Goal: Task Accomplishment & Management: Manage account settings

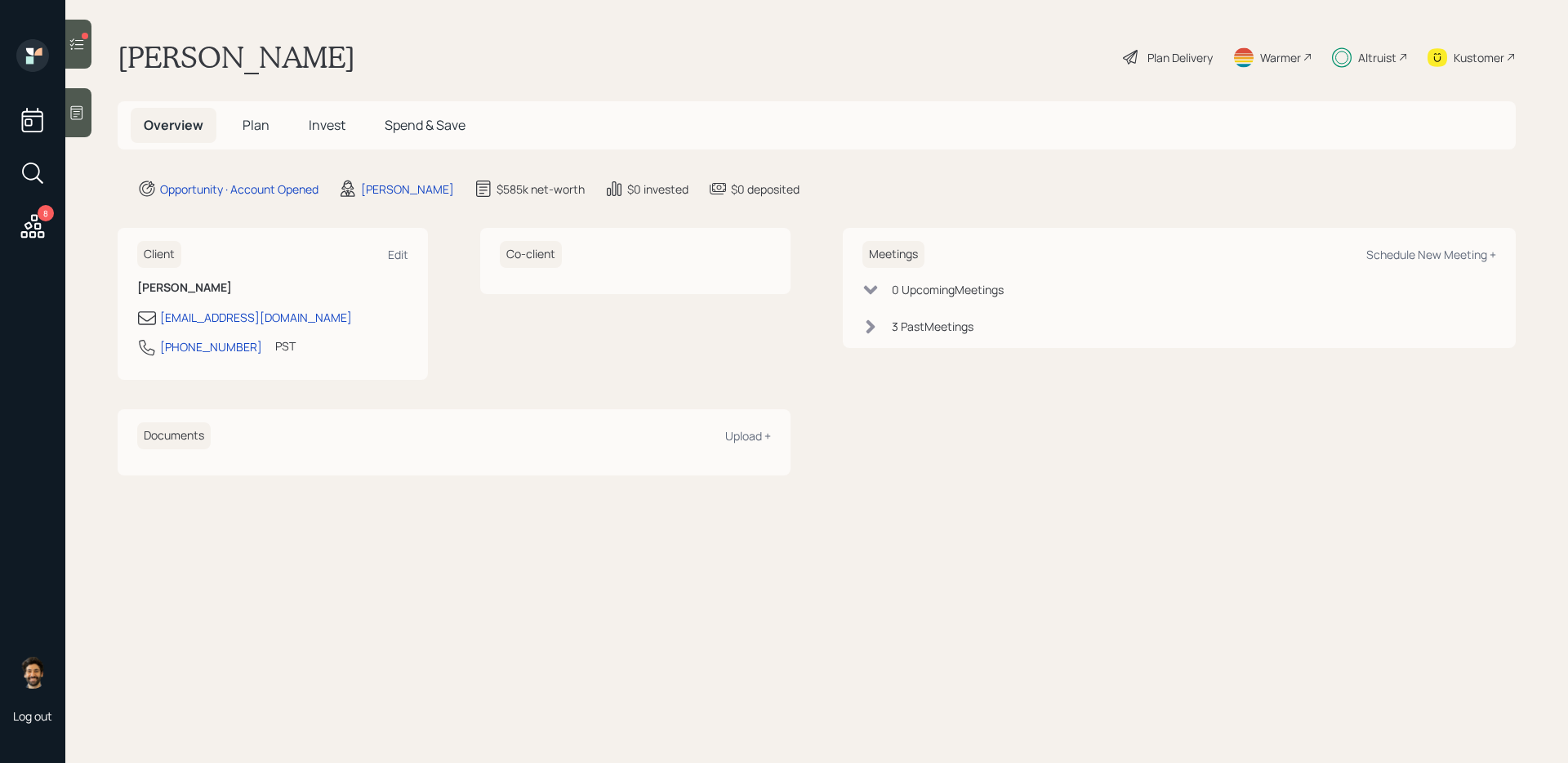
click at [341, 126] on span "Invest" at bounding box center [327, 125] width 37 height 18
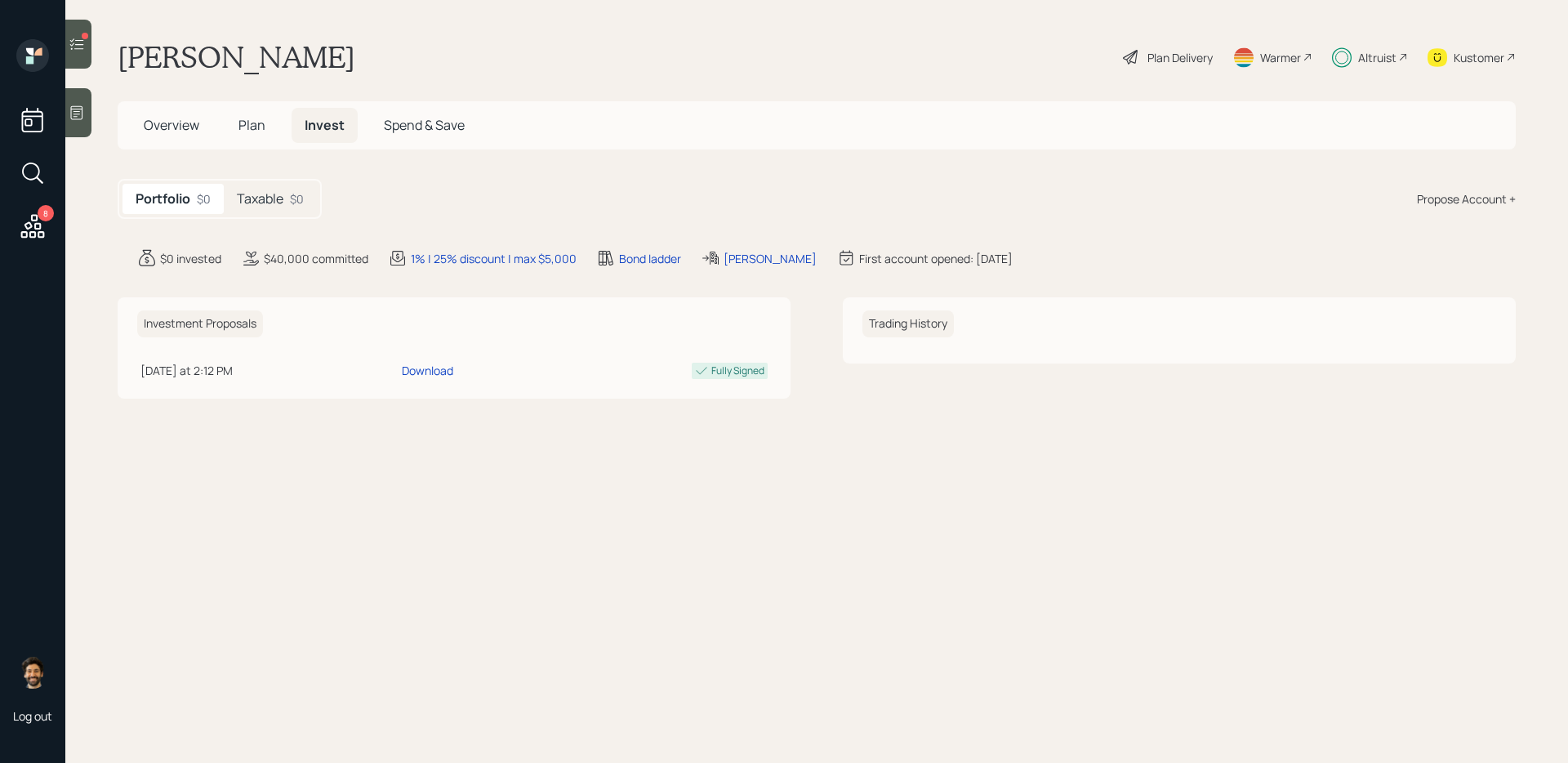
click at [280, 205] on h5 "Taxable" at bounding box center [260, 199] width 47 height 16
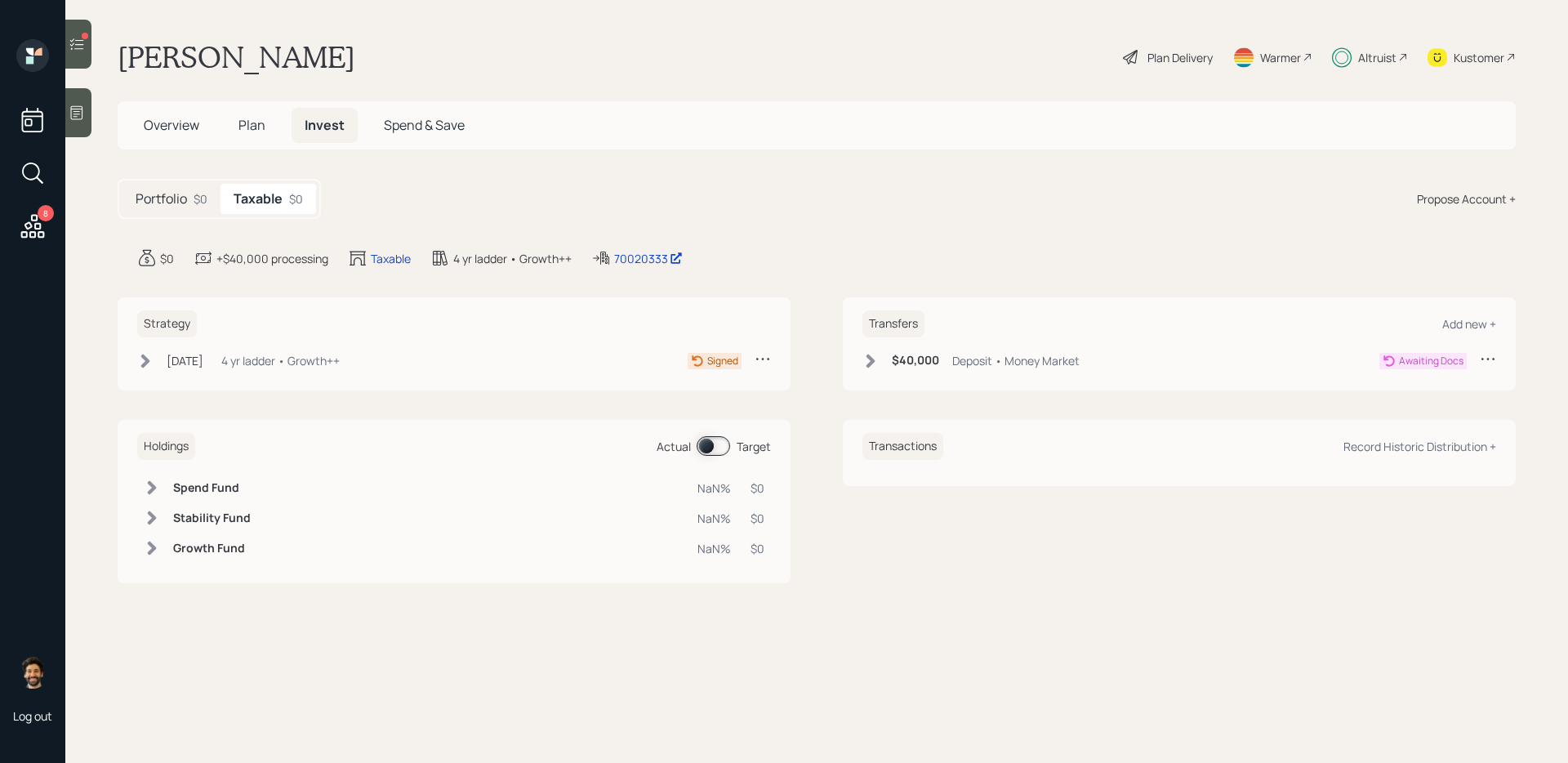
click at [1442, 195] on div "Propose Account +" at bounding box center [1466, 199] width 99 height 17
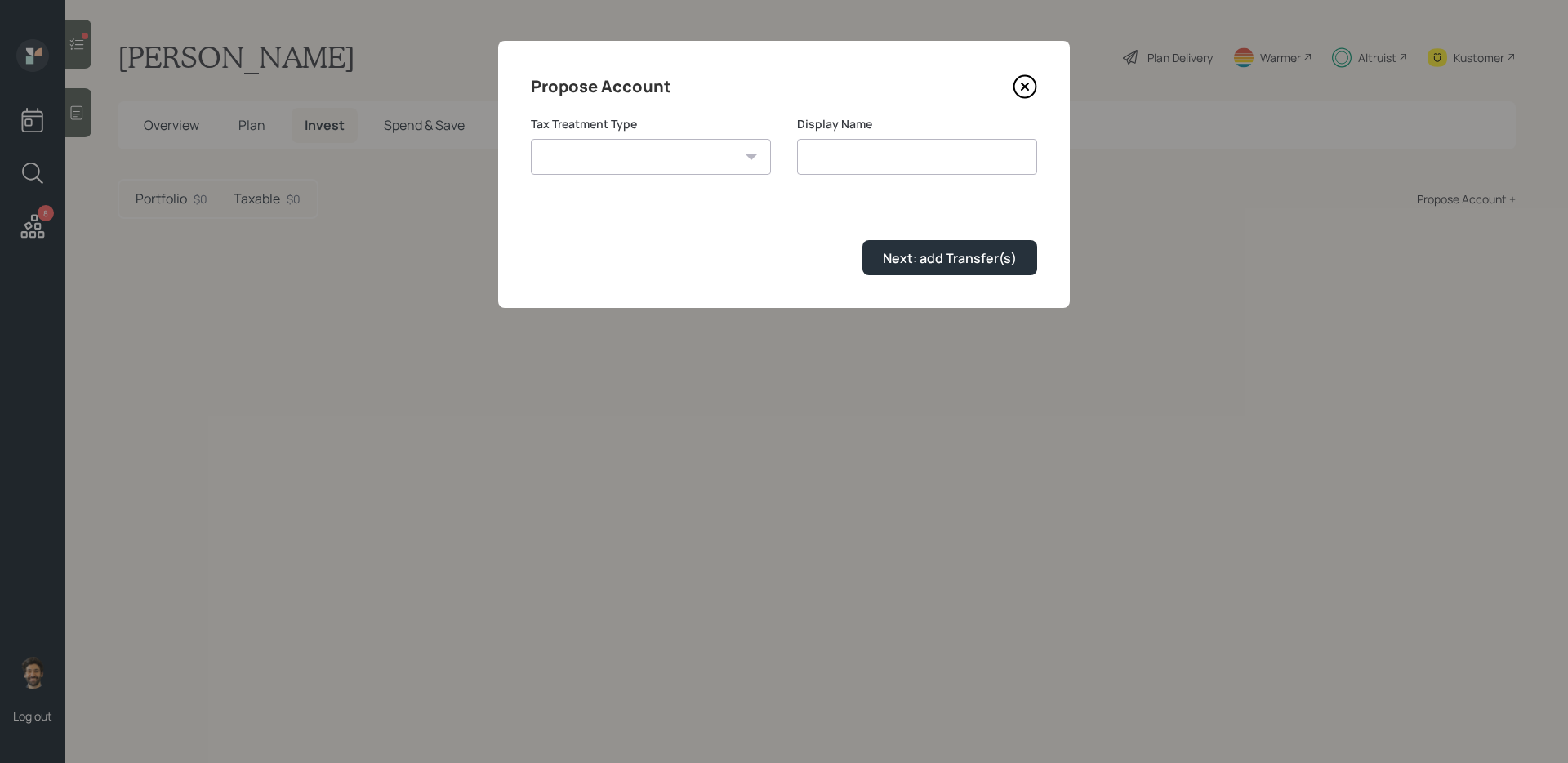
click at [1024, 84] on icon at bounding box center [1025, 86] width 6 height 6
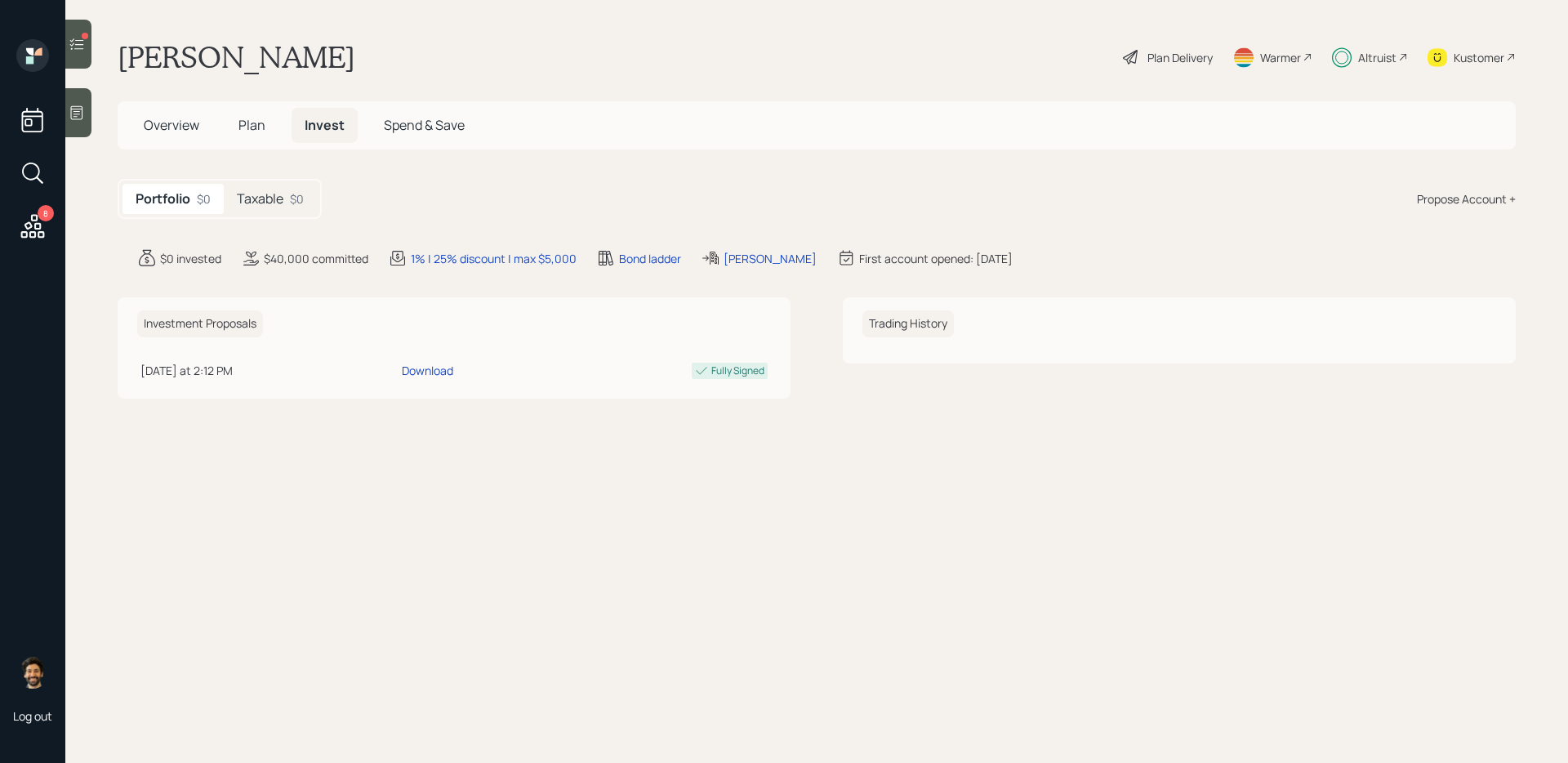
click at [258, 189] on div "Taxable $0" at bounding box center [270, 199] width 93 height 30
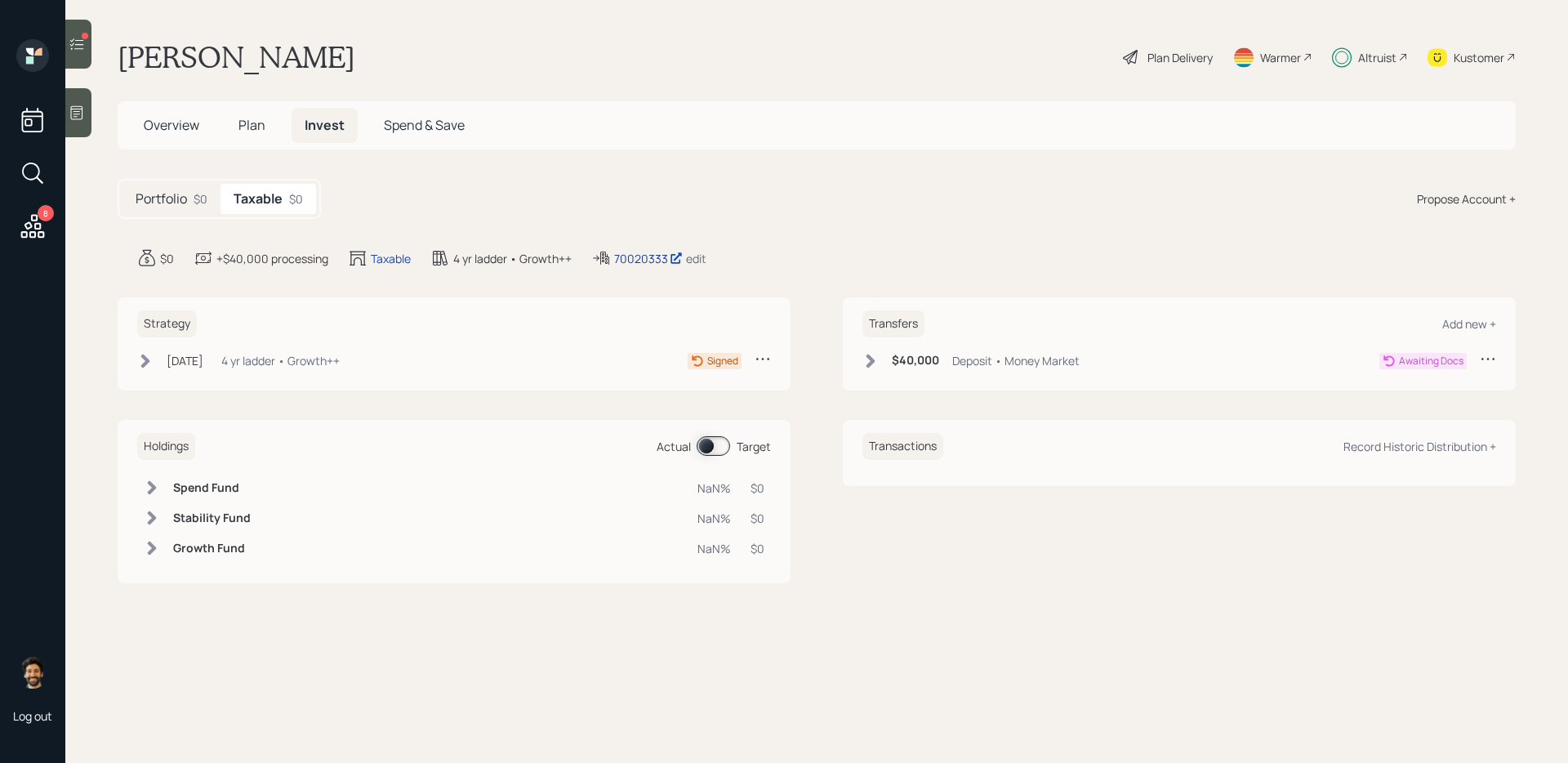
click at [619, 252] on div "70020333" at bounding box center [648, 258] width 69 height 17
click at [698, 261] on div "edit" at bounding box center [696, 258] width 20 height 16
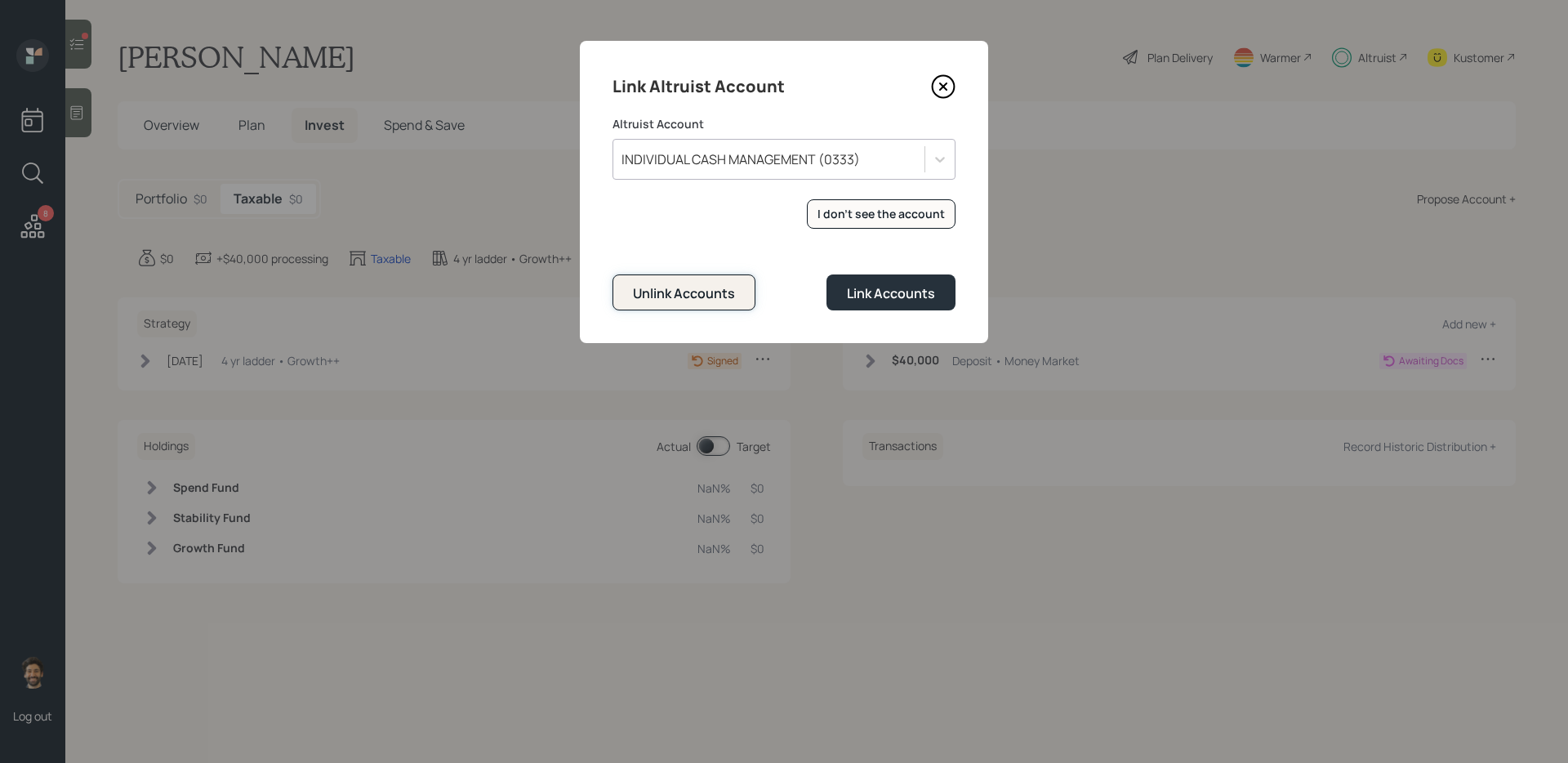
click at [709, 288] on div "Unlink Accounts" at bounding box center [684, 294] width 102 height 18
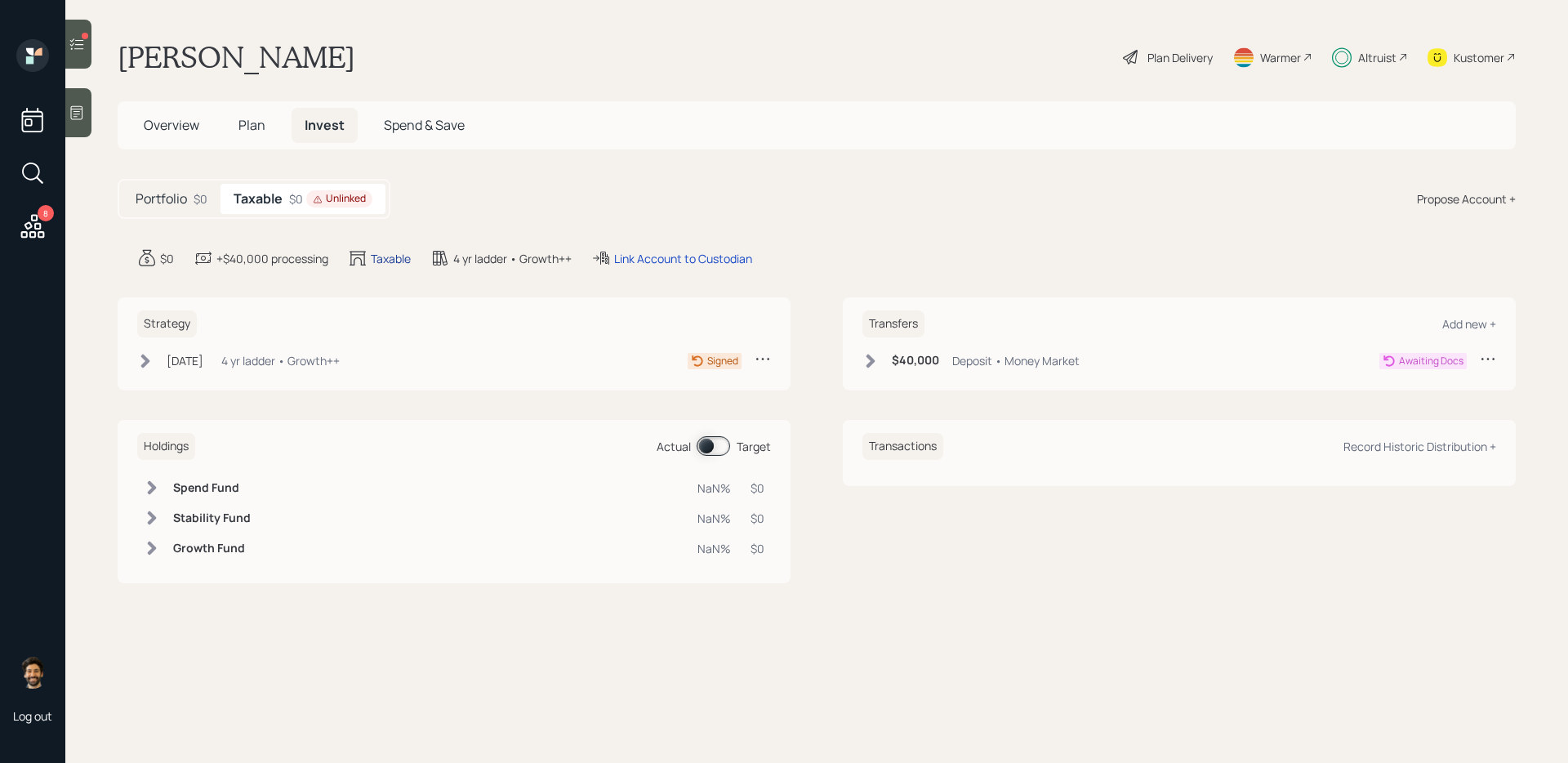
click at [387, 250] on div "Taxable" at bounding box center [390, 258] width 40 height 17
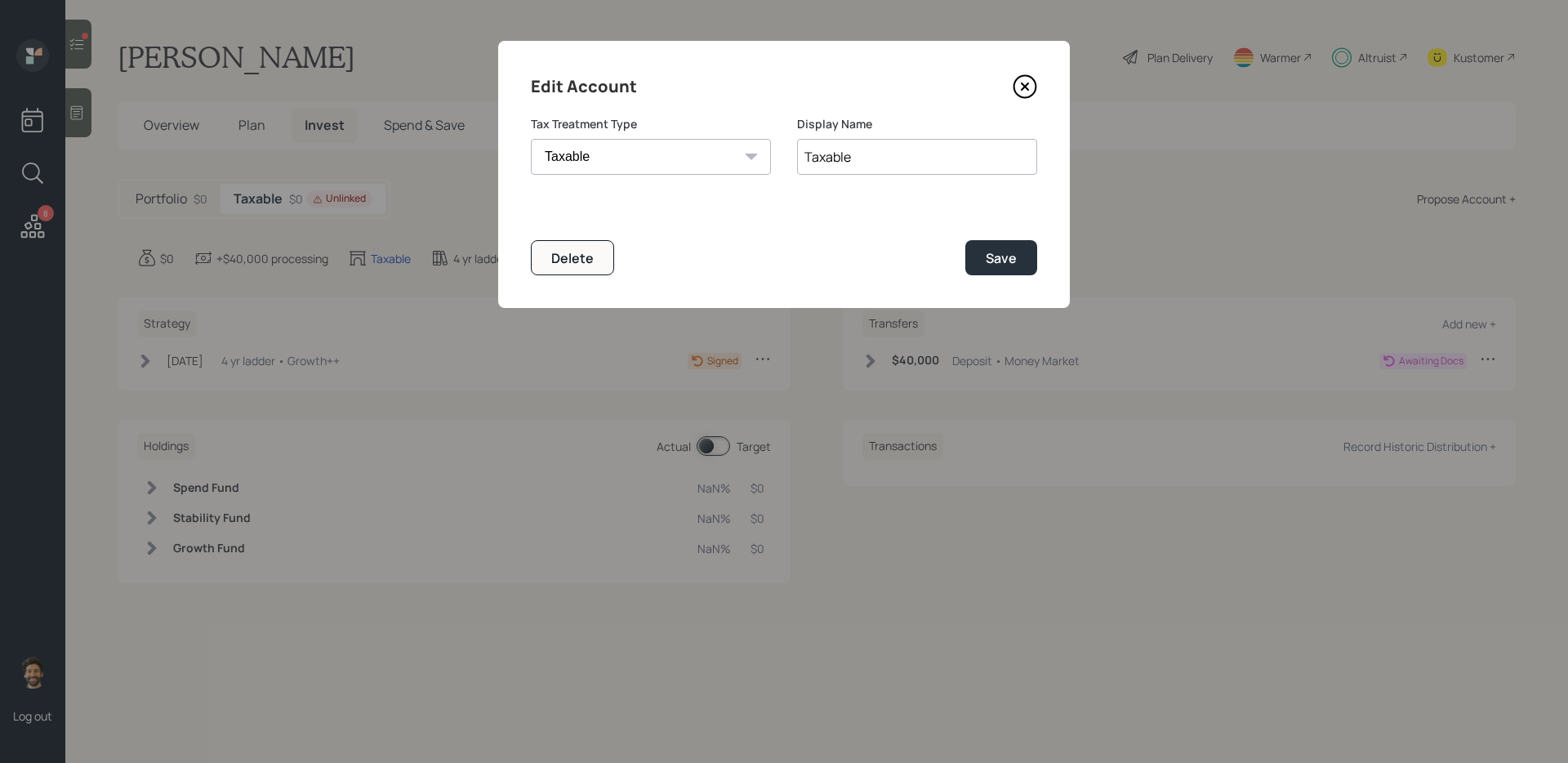
click at [679, 140] on select "Roth Taxable Traditional" at bounding box center [651, 156] width 240 height 36
select select "traditional"
click at [531, 139] on select "Roth Taxable Traditional" at bounding box center [651, 156] width 240 height 36
click at [831, 163] on input "Taxable" at bounding box center [917, 156] width 240 height 36
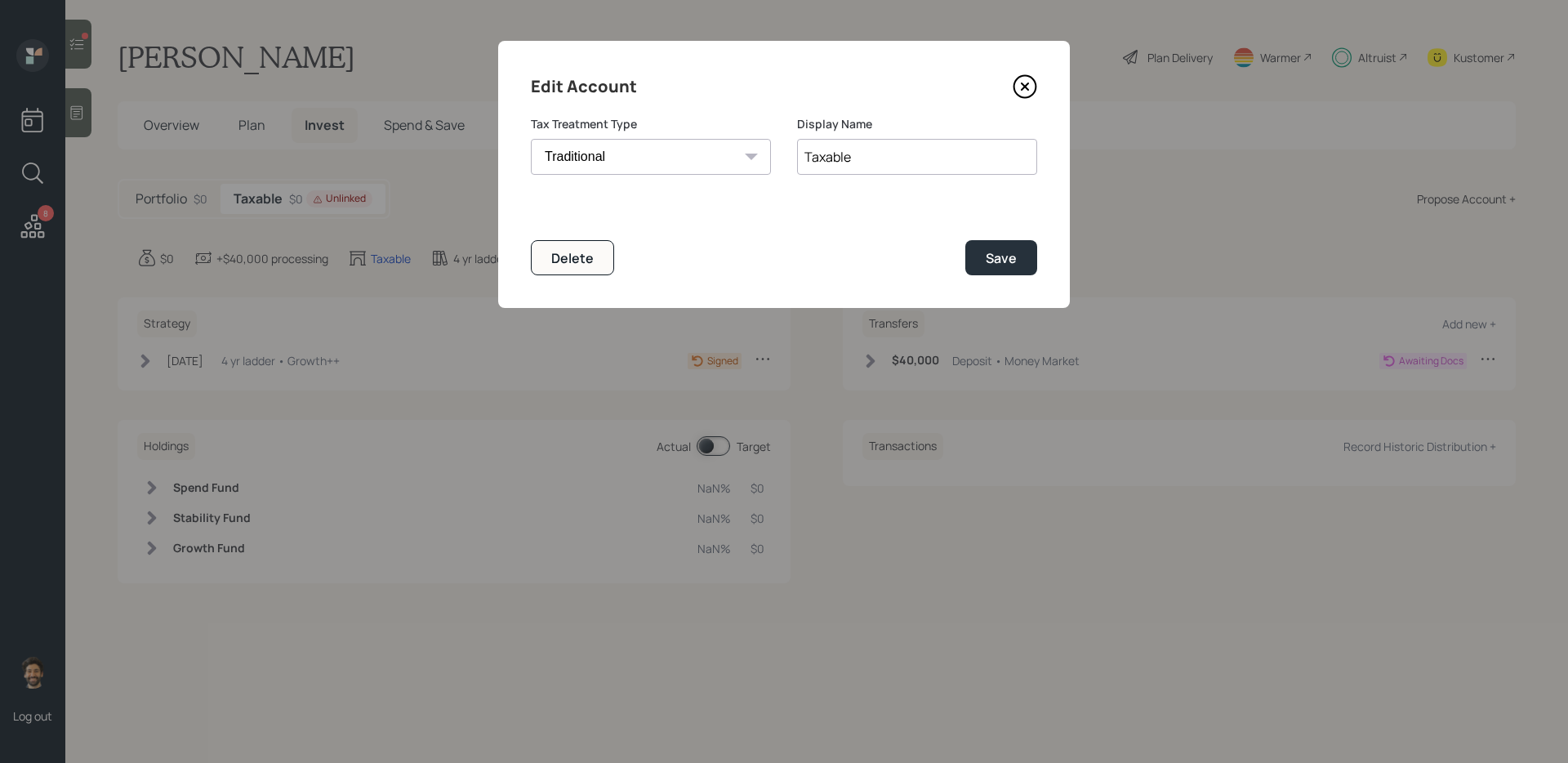
click at [831, 163] on input "Taxable" at bounding box center [917, 156] width 240 height 36
type input "IRA"
click at [996, 259] on div "Save" at bounding box center [1002, 259] width 31 height 18
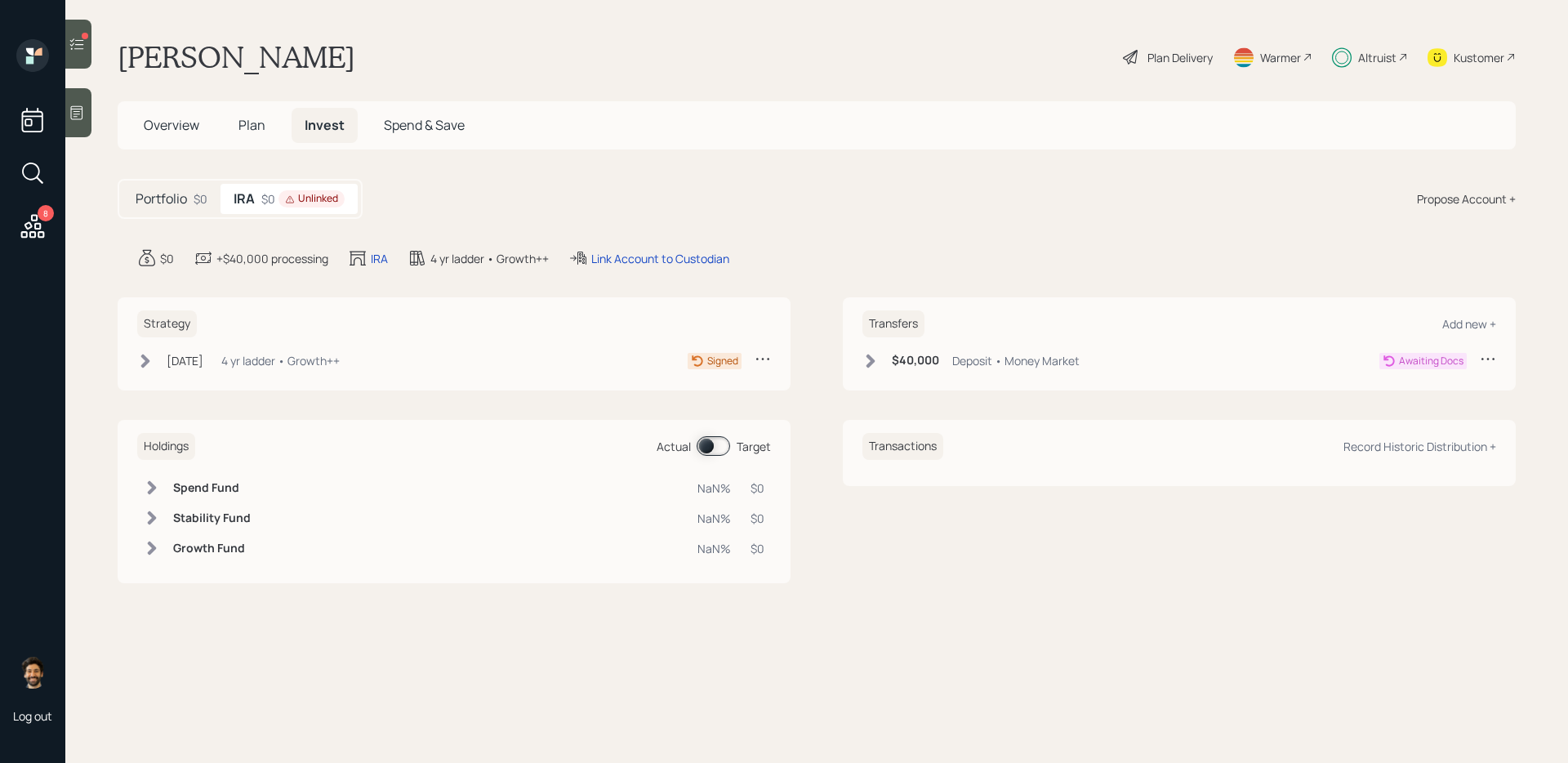
click at [881, 359] on div "$40,000 Deposit • Money Market" at bounding box center [971, 361] width 217 height 20
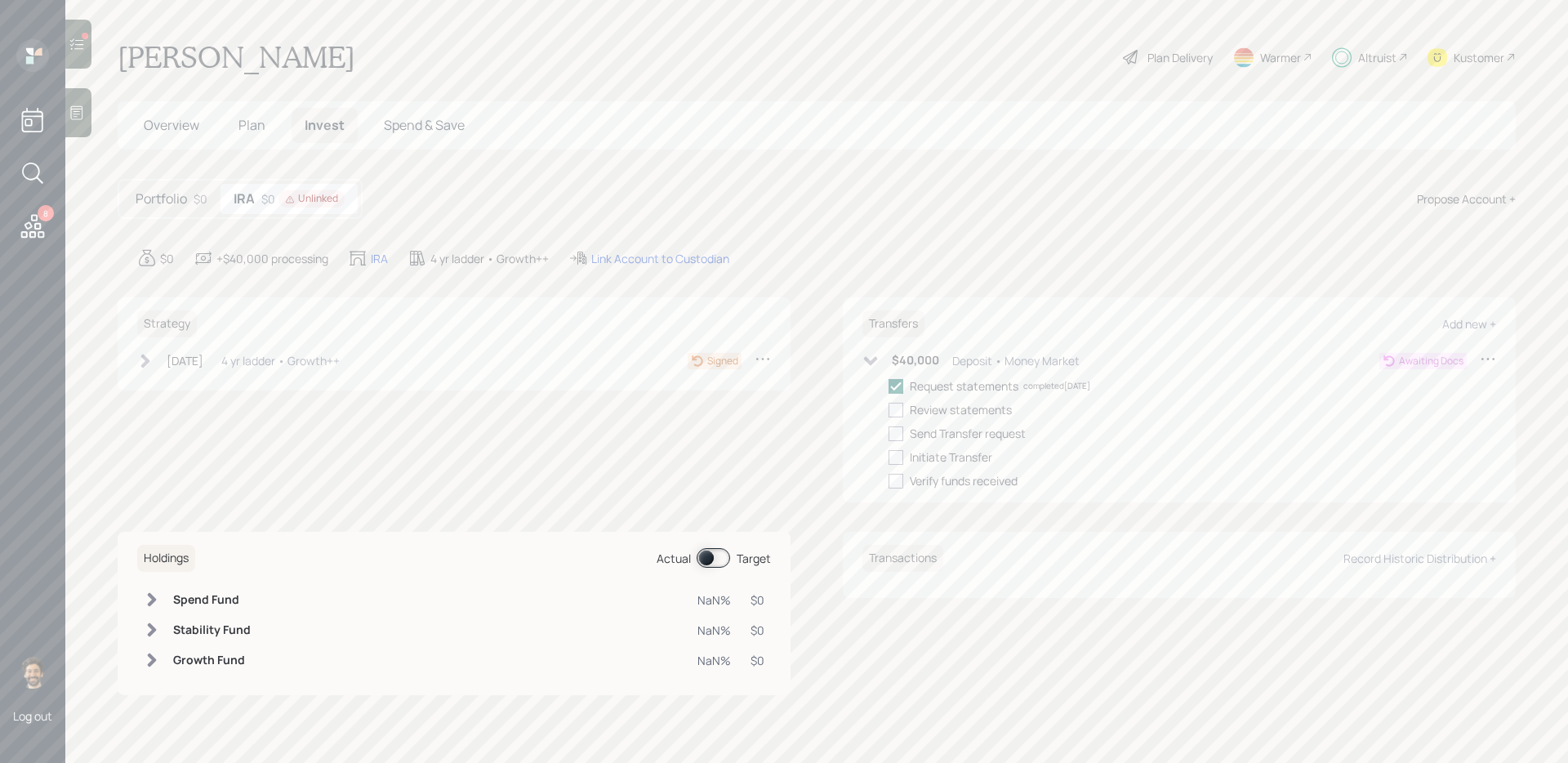
click at [877, 357] on icon at bounding box center [871, 361] width 14 height 9
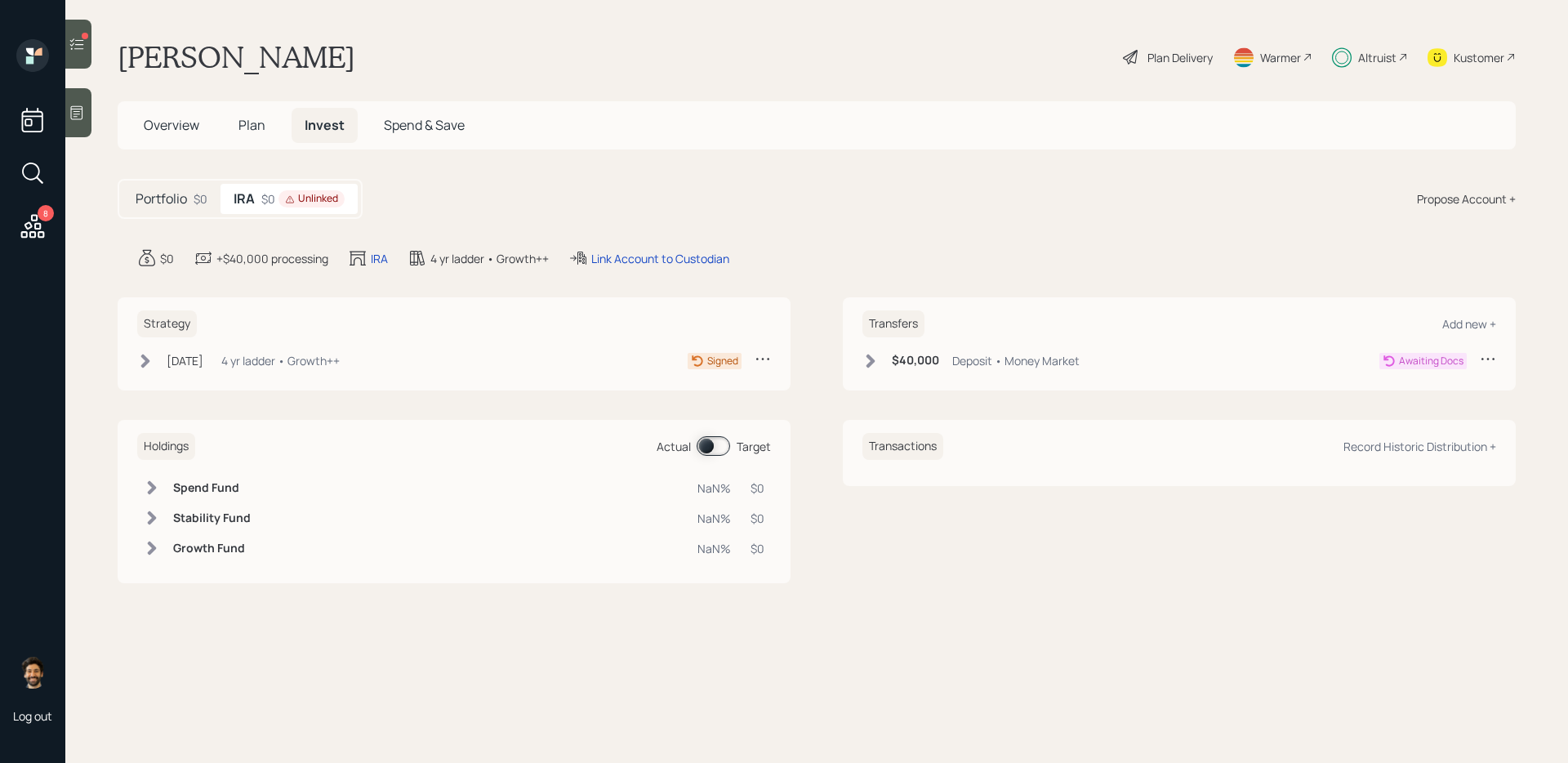
click at [280, 363] on div "4 yr ladder • Growth++" at bounding box center [280, 360] width 119 height 17
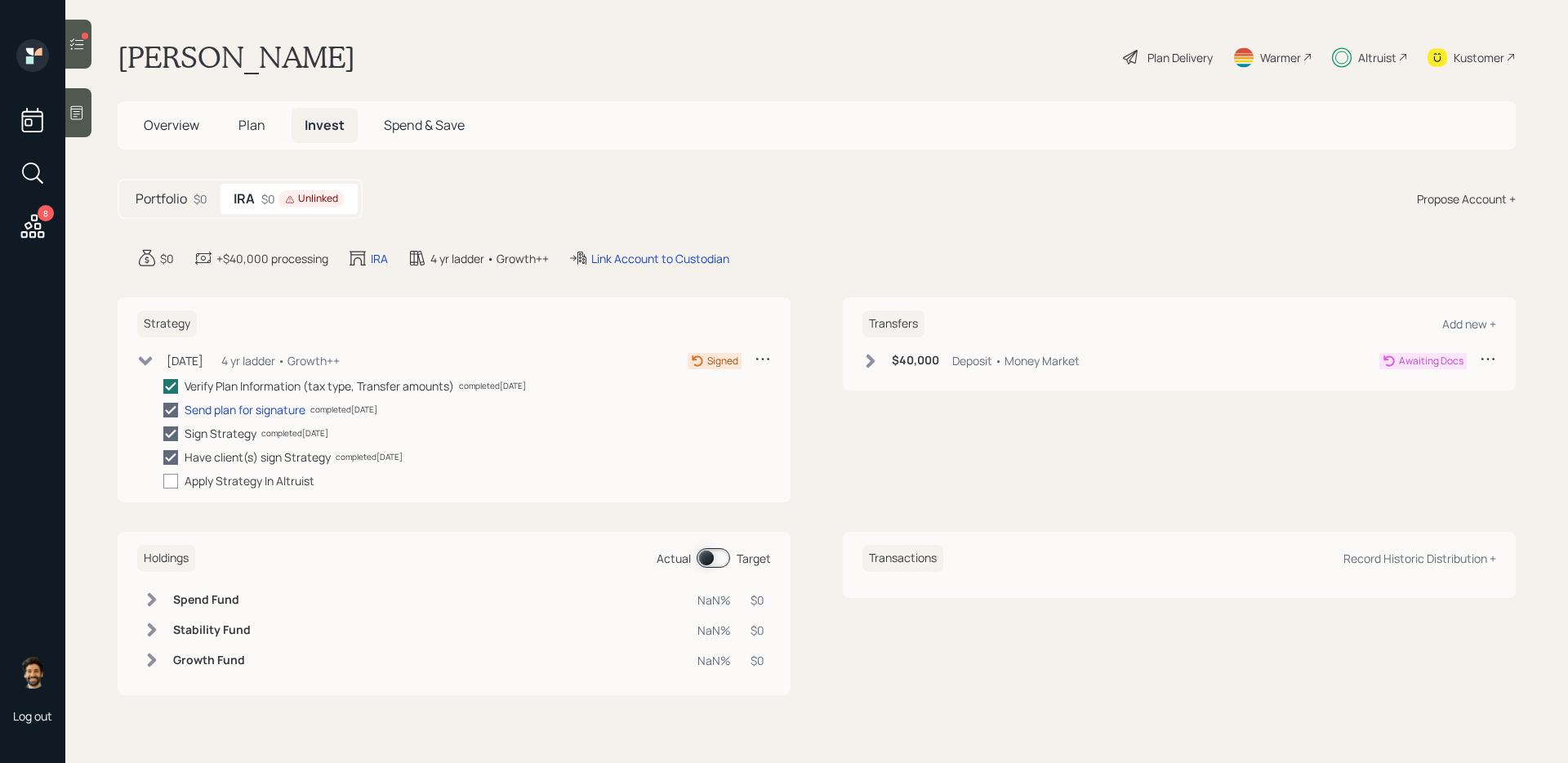
click at [273, 361] on div "4 yr ladder • Growth++" at bounding box center [280, 360] width 119 height 17
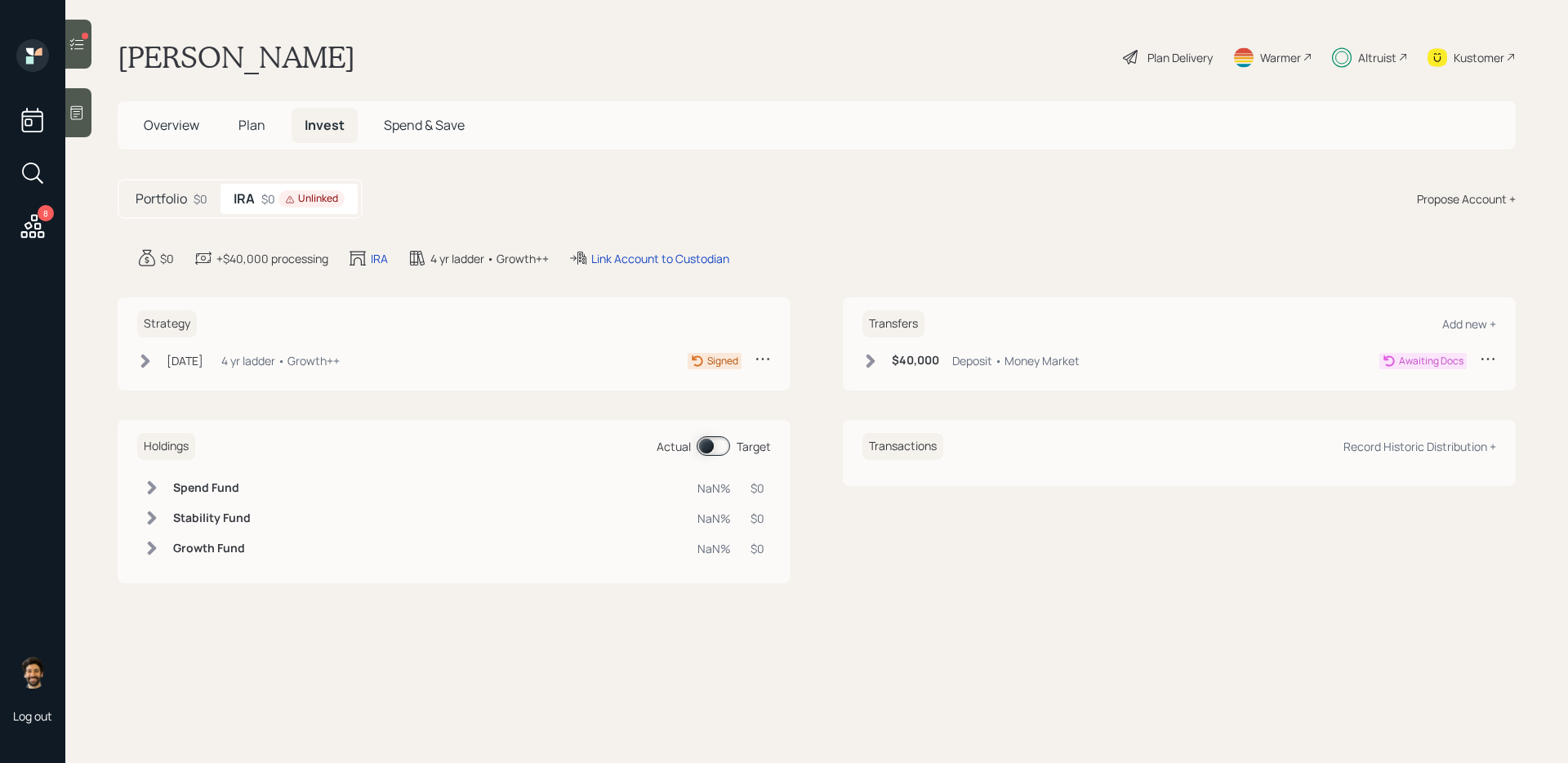
click at [317, 346] on div "Strategy Sep 16, 2025 Tuesday, September 16, 2025 12:30 PM EDT 4 yr ladder • Gr…" at bounding box center [454, 343] width 673 height 93
click at [291, 387] on div "Strategy Sep 16, 2025 Tuesday, September 16, 2025 12:30 PM EDT 4 yr ladder • Gr…" at bounding box center [454, 343] width 673 height 93
click at [256, 360] on div "4 yr ladder • Growth++" at bounding box center [280, 360] width 119 height 17
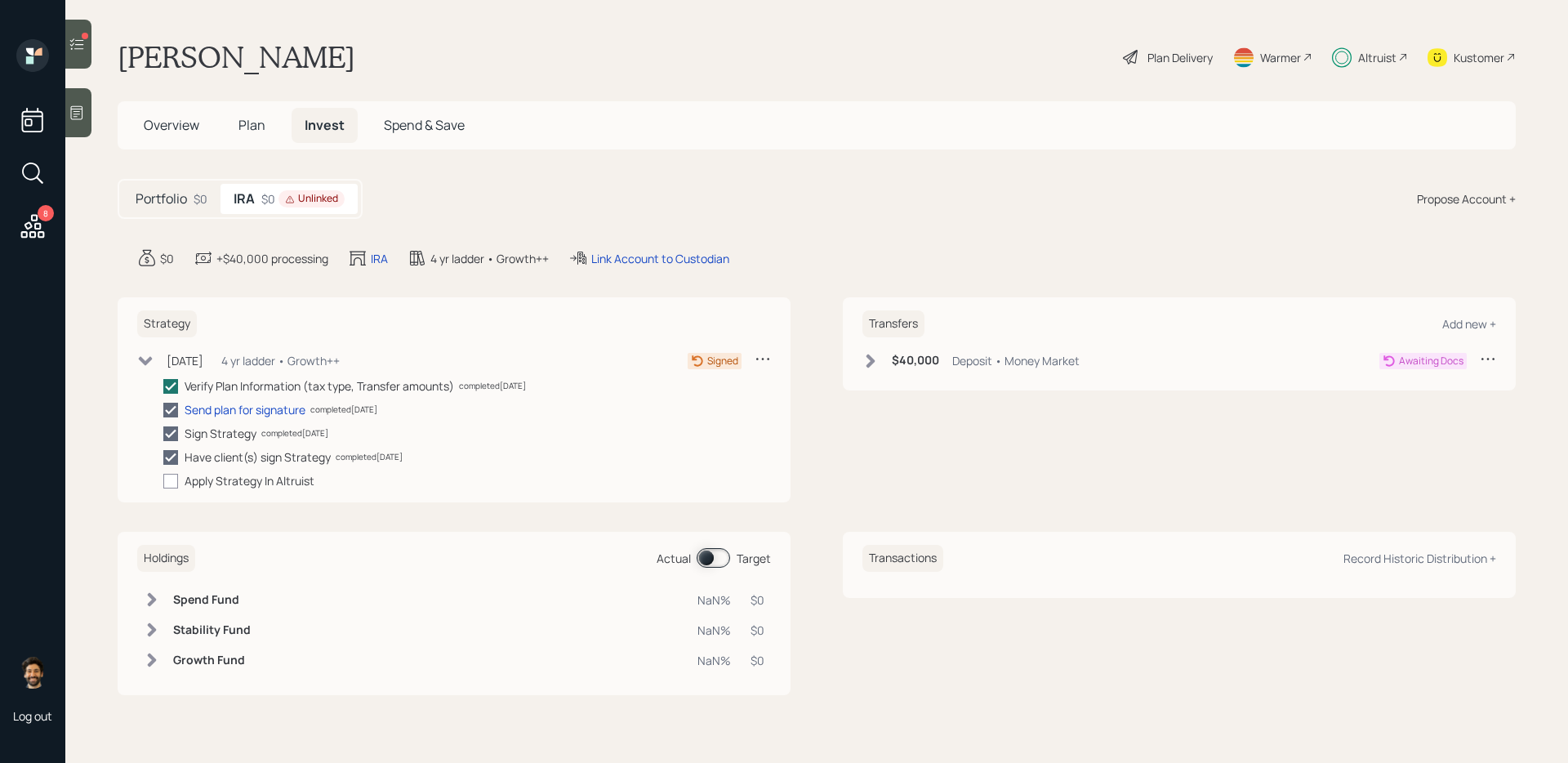
click at [761, 358] on icon at bounding box center [763, 359] width 17 height 17
click at [684, 387] on div "Cancel Strategy" at bounding box center [713, 389] width 118 height 16
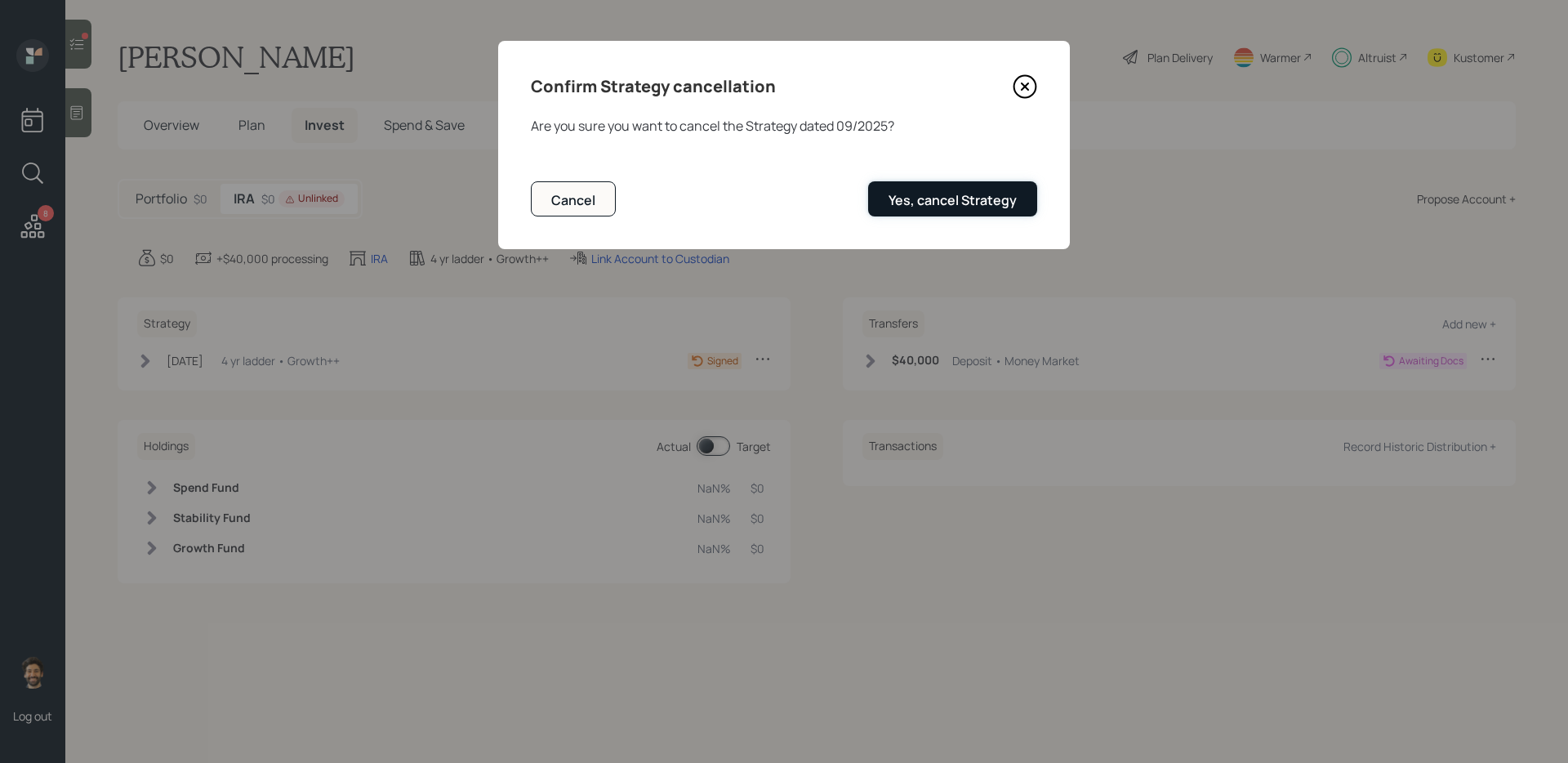
click at [951, 202] on div "Yes, cancel Strategy" at bounding box center [952, 201] width 128 height 18
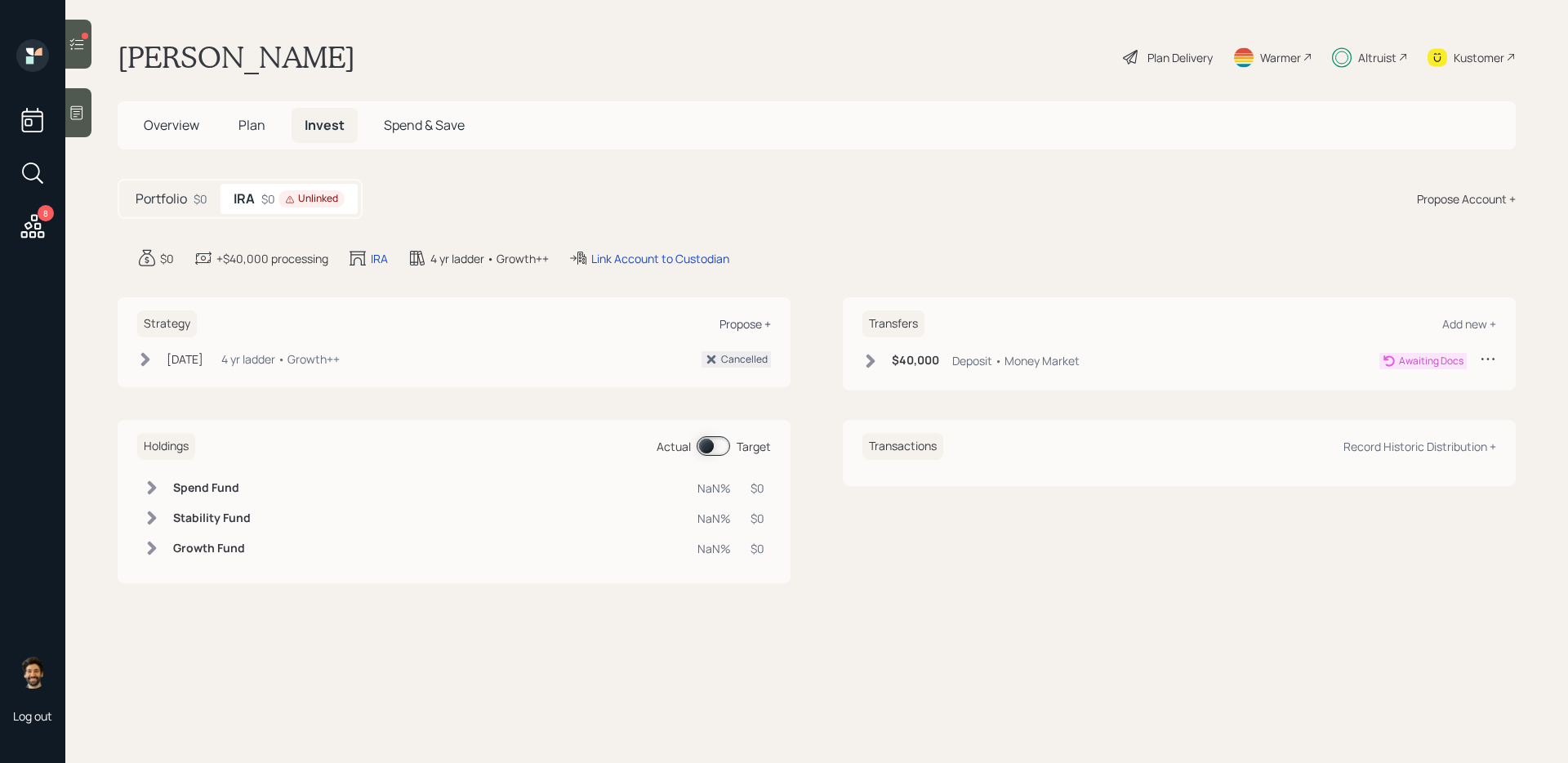
click at [750, 320] on div "Propose +" at bounding box center [746, 323] width 52 height 16
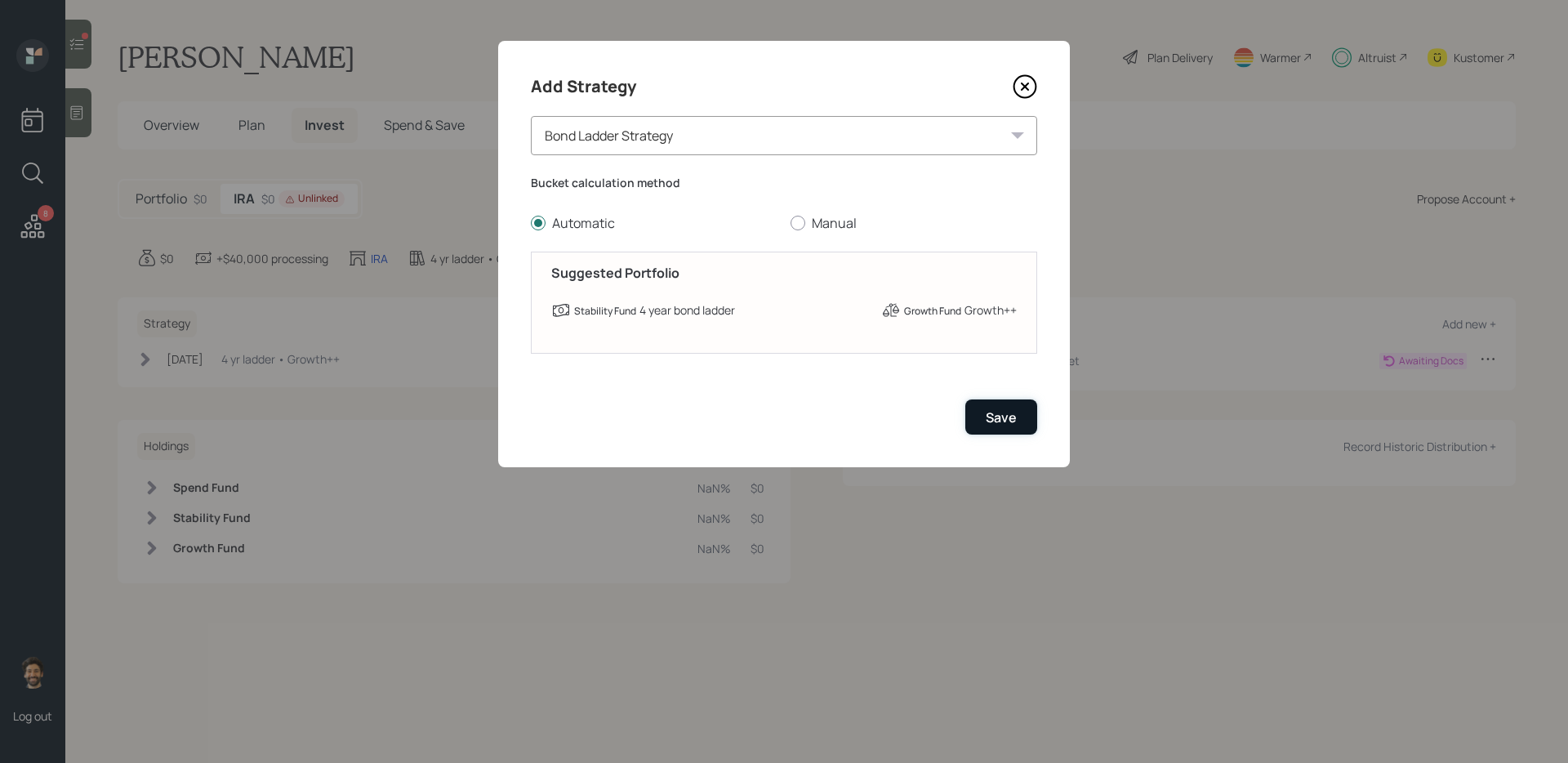
click at [987, 419] on div "Save" at bounding box center [1002, 418] width 31 height 18
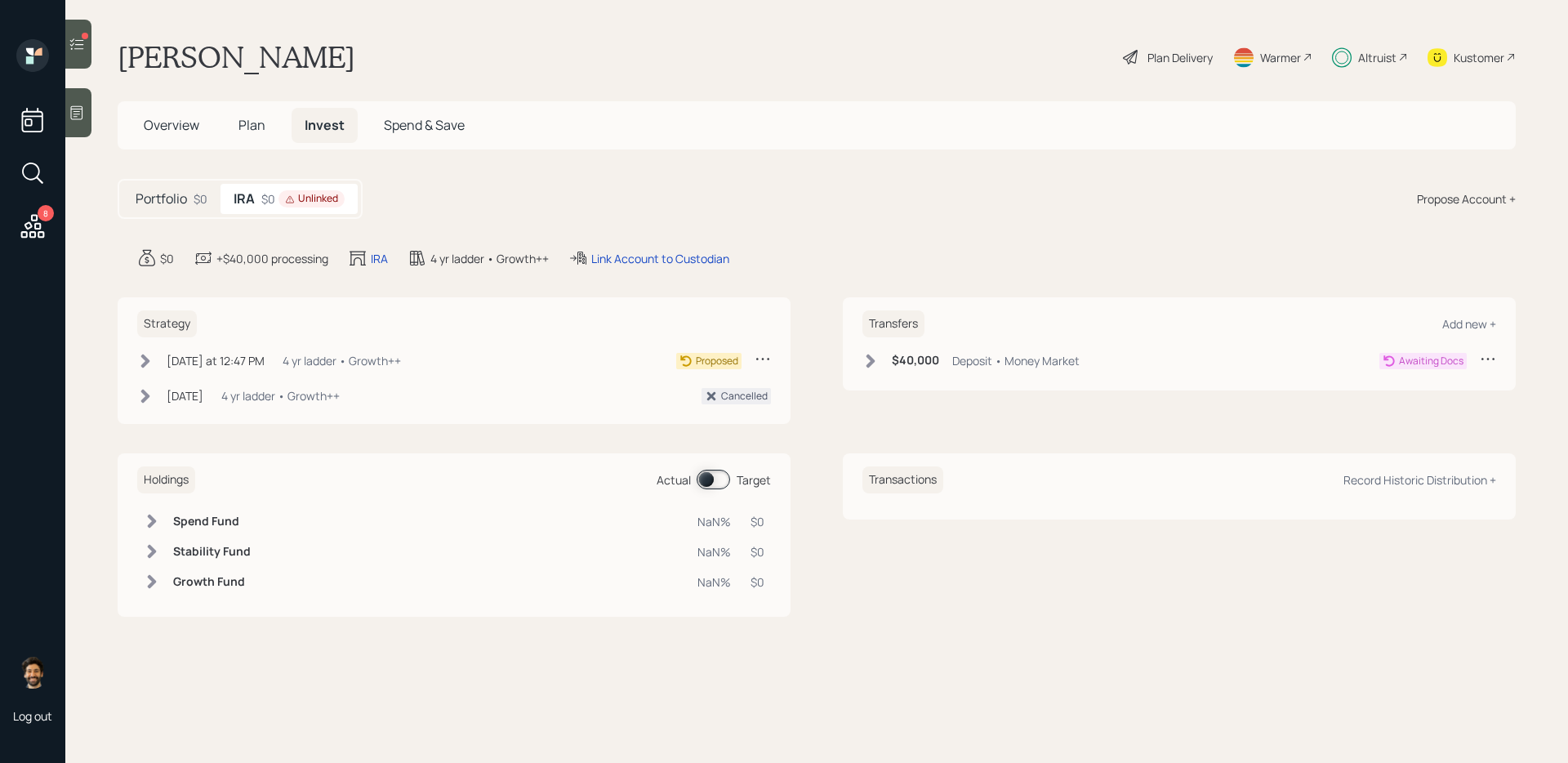
click at [181, 351] on div "Today at 12:47 PM Wednesday, October 8, 2025 12:47 PM EDT 4 yr ladder • Growth++" at bounding box center [269, 361] width 264 height 20
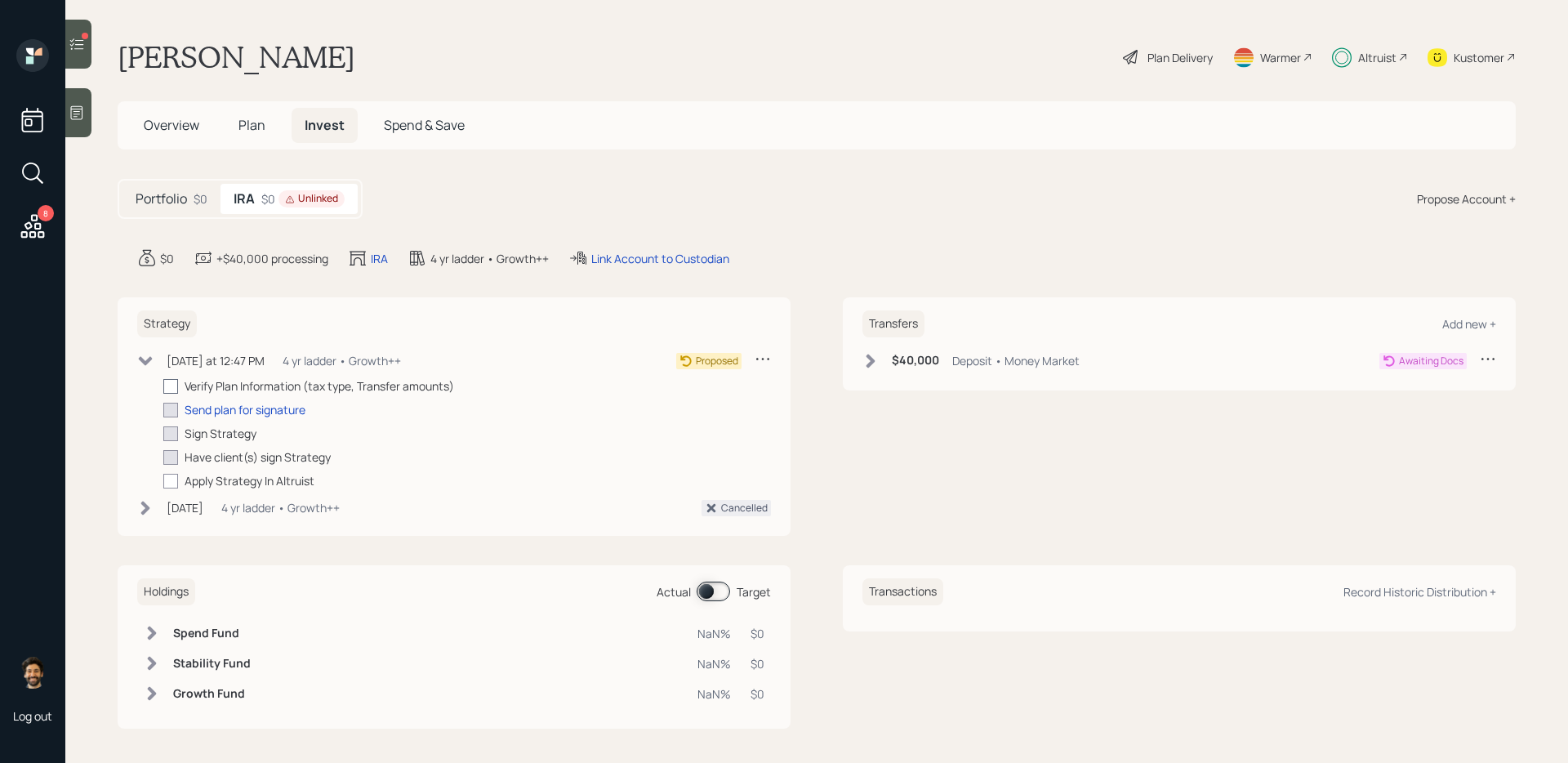
click at [170, 385] on div at bounding box center [170, 387] width 15 height 15
click at [163, 386] on input "checkbox" at bounding box center [163, 386] width 1 height 1
checkbox input "true"
click at [662, 262] on div "Link Account to Custodian" at bounding box center [660, 258] width 138 height 17
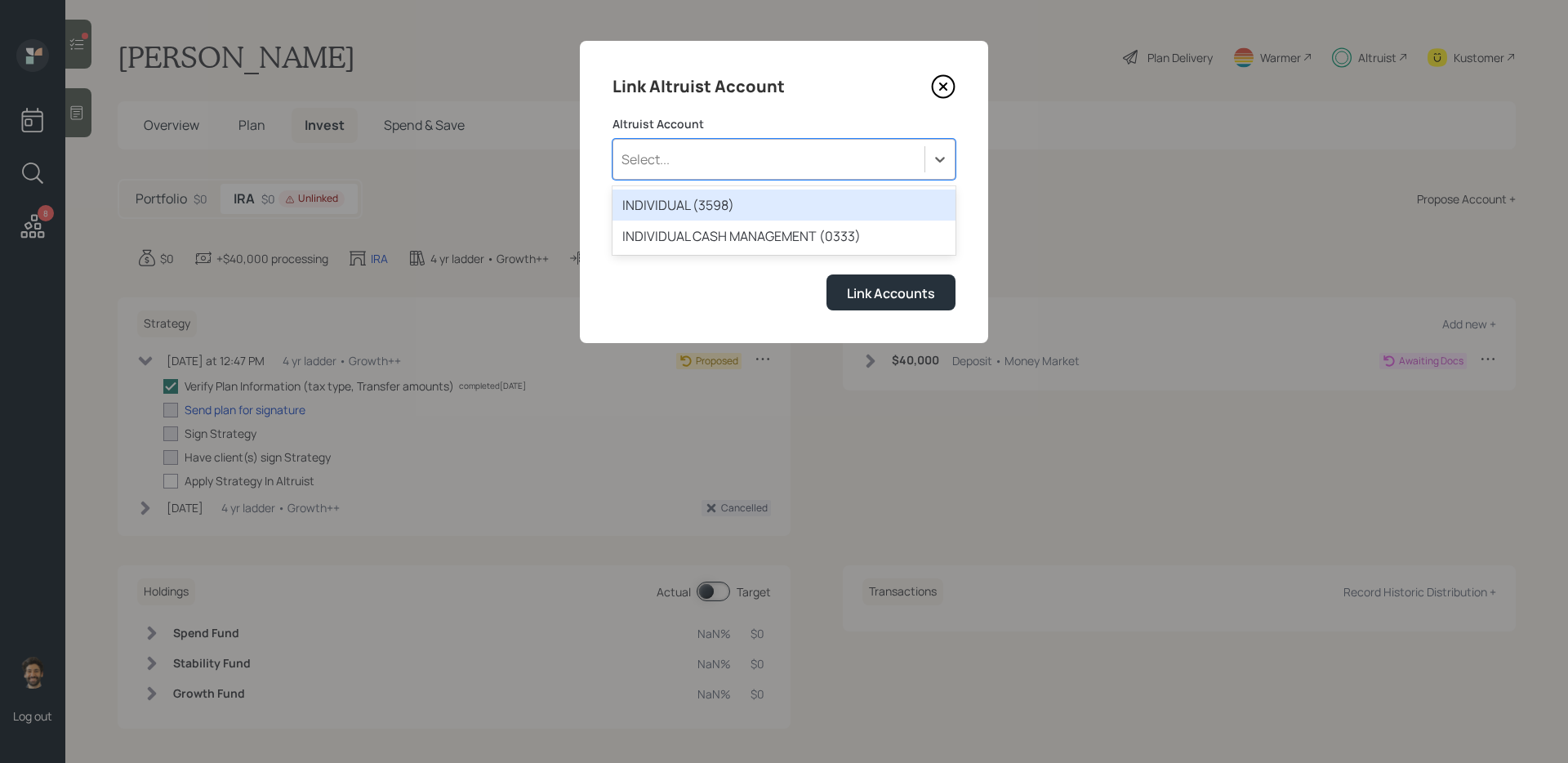
click at [652, 145] on div "Select..." at bounding box center [769, 159] width 311 height 28
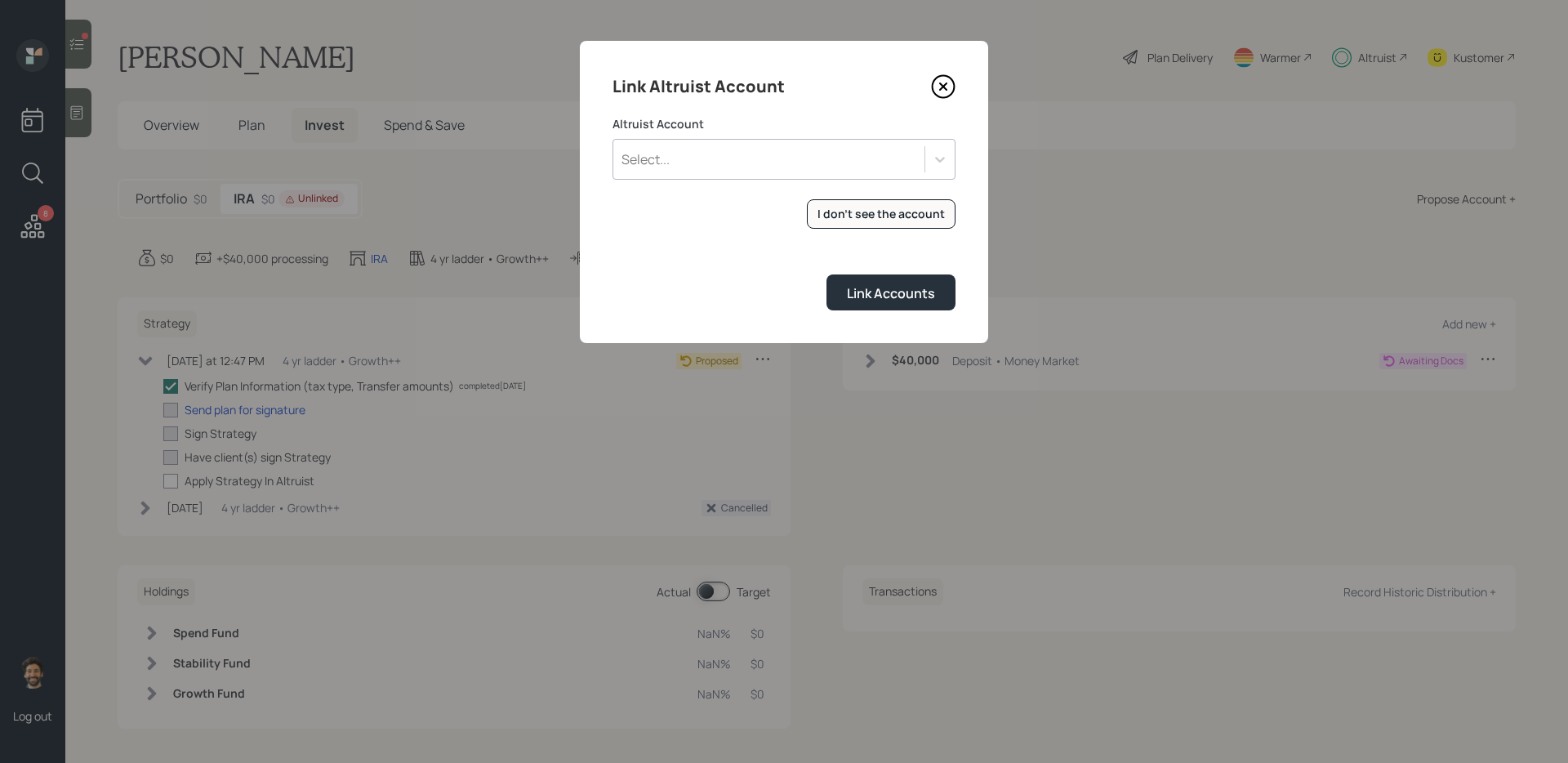
click at [738, 120] on label "Altruist Account" at bounding box center [784, 124] width 343 height 17
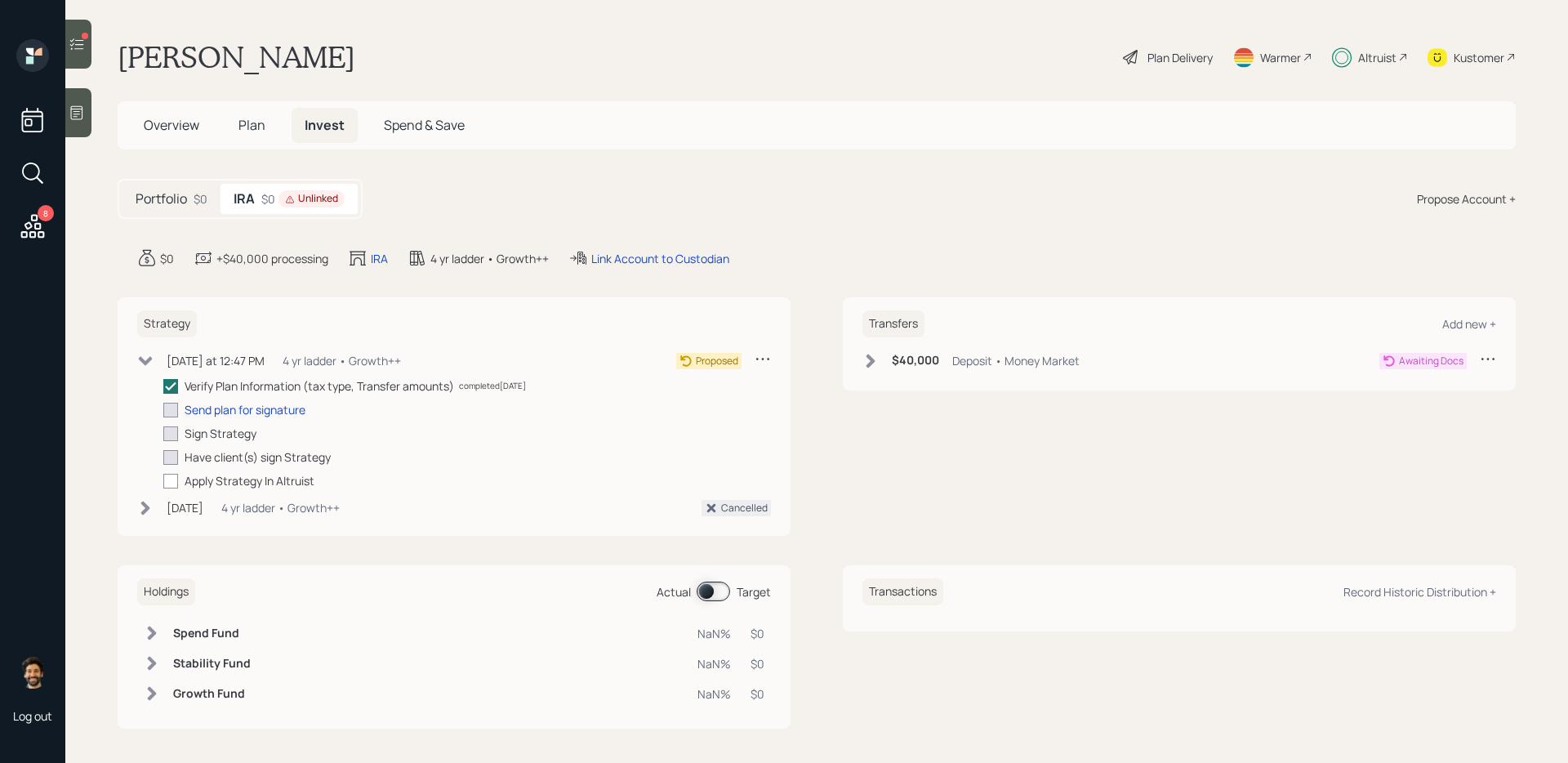
click at [1365, 62] on div "Altruist" at bounding box center [1377, 57] width 39 height 17
